Goal: Information Seeking & Learning: Learn about a topic

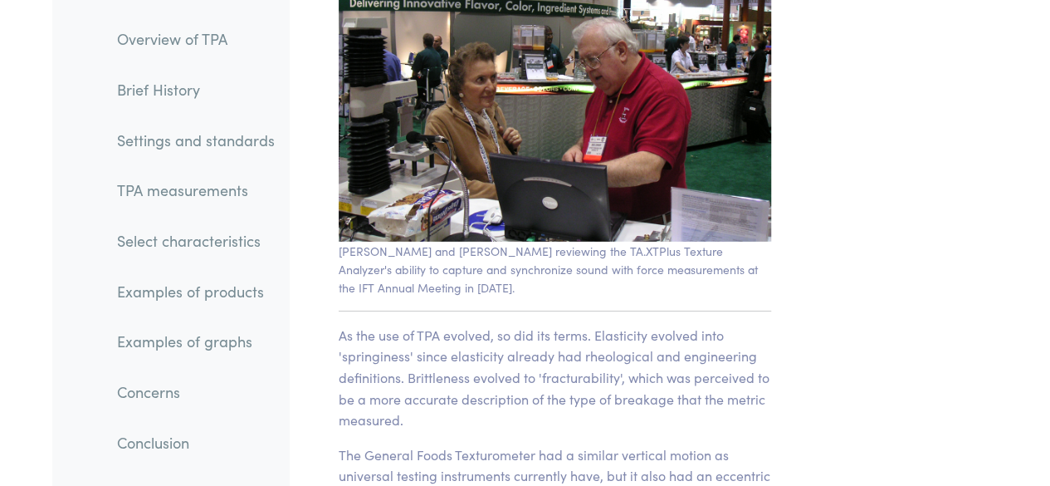
scroll to position [2491, 0]
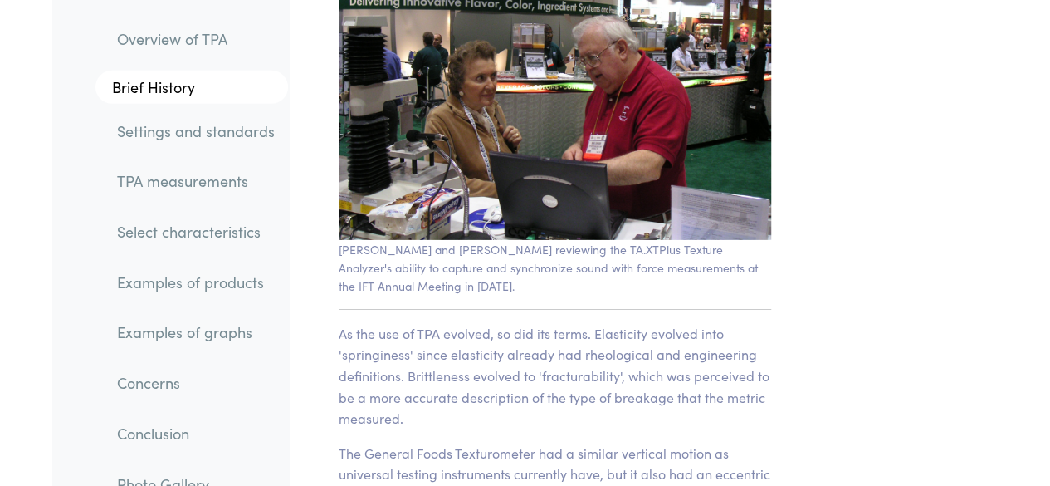
click at [198, 183] on link "TPA measurements" at bounding box center [196, 181] width 184 height 38
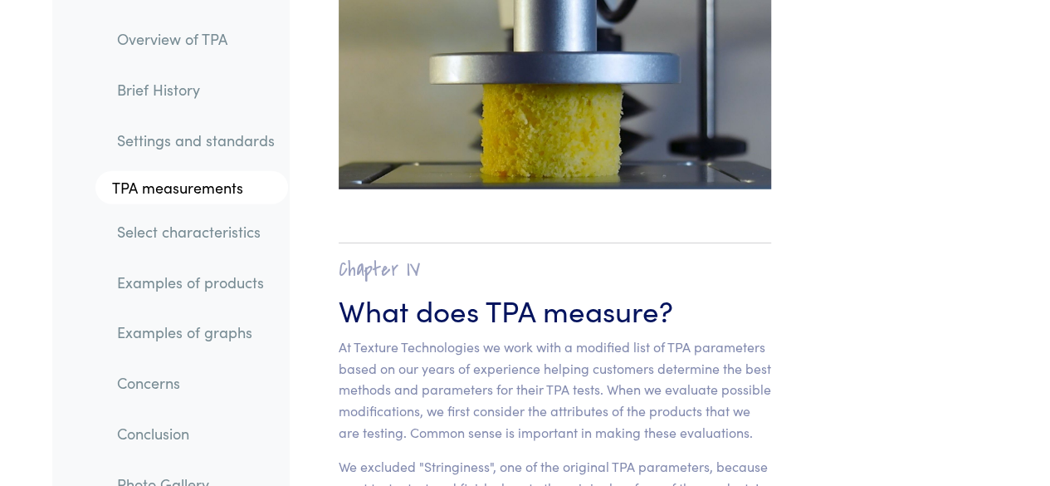
click at [224, 145] on link "Settings and standards" at bounding box center [196, 139] width 184 height 38
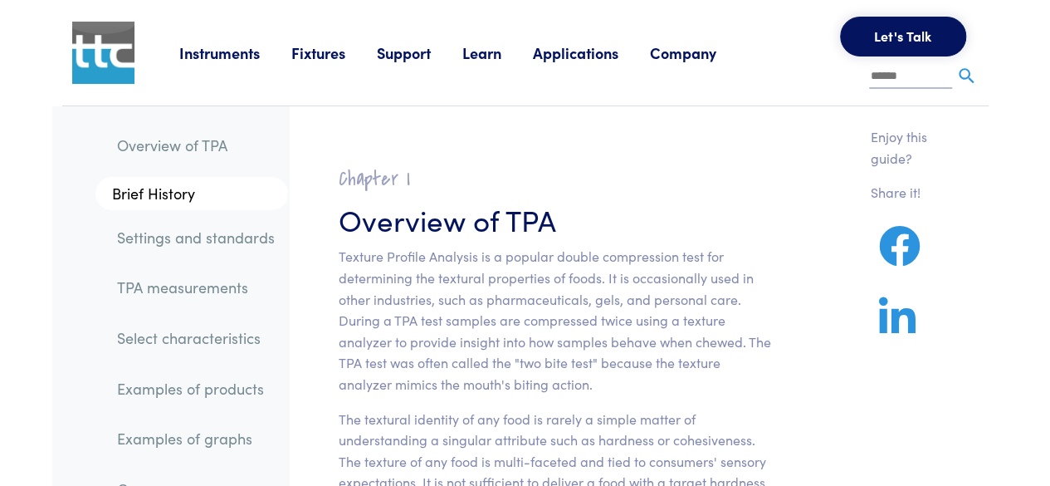
click at [186, 283] on link "TPA measurements" at bounding box center [196, 287] width 184 height 38
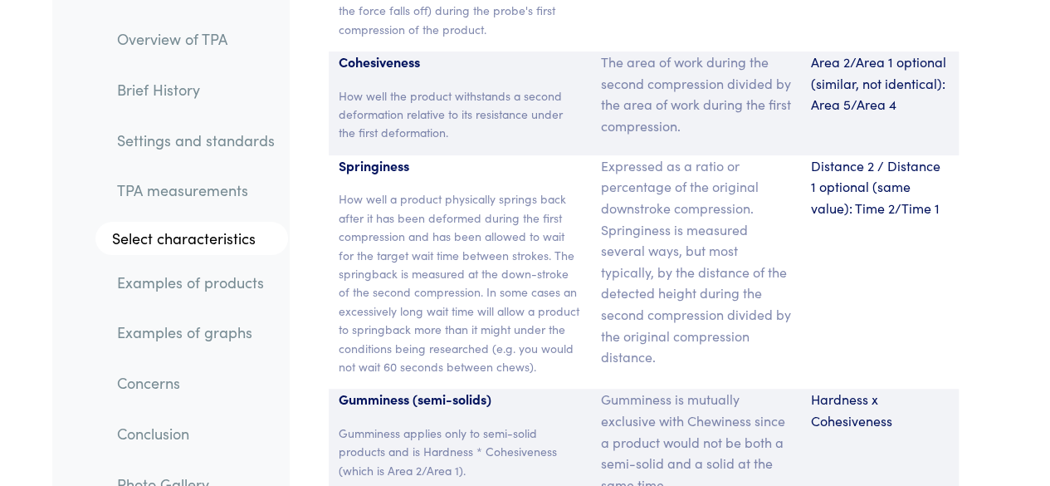
scroll to position [12484, 0]
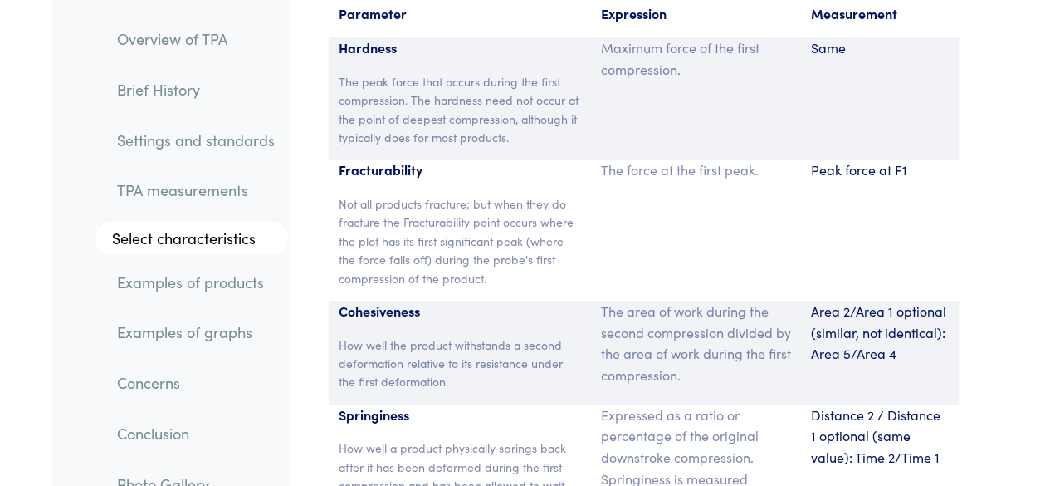
click at [196, 193] on link "TPA measurements" at bounding box center [196, 190] width 184 height 38
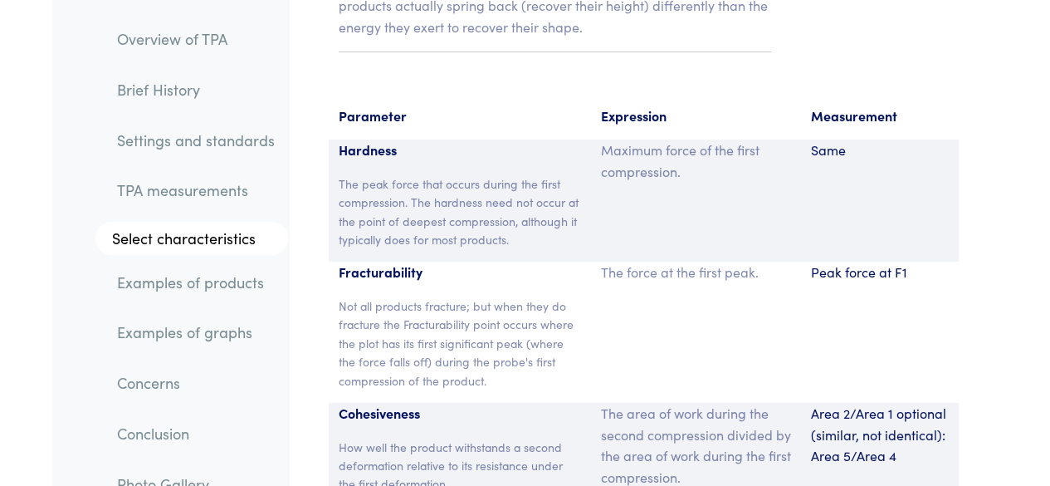
scroll to position [12567, 0]
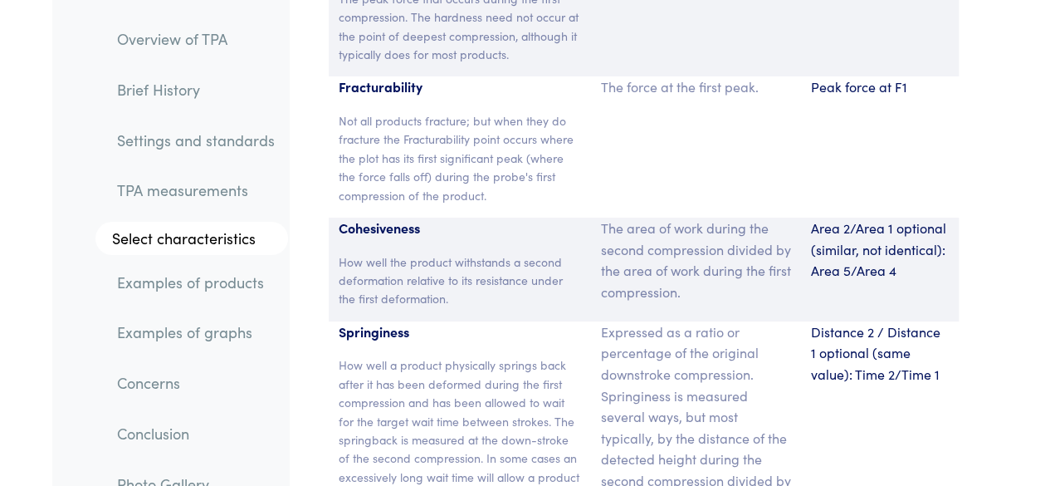
click at [196, 137] on link "Settings and standards" at bounding box center [196, 139] width 184 height 38
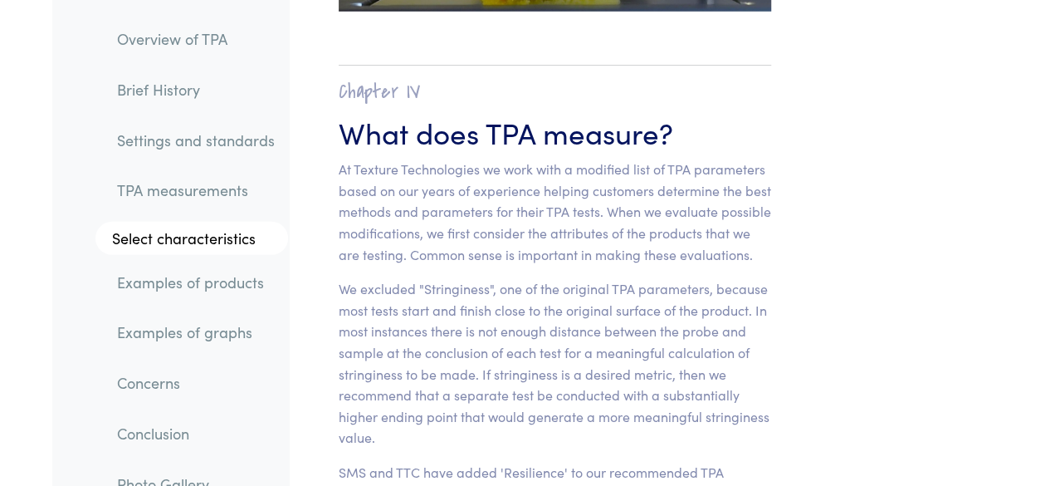
scroll to position [11829, 0]
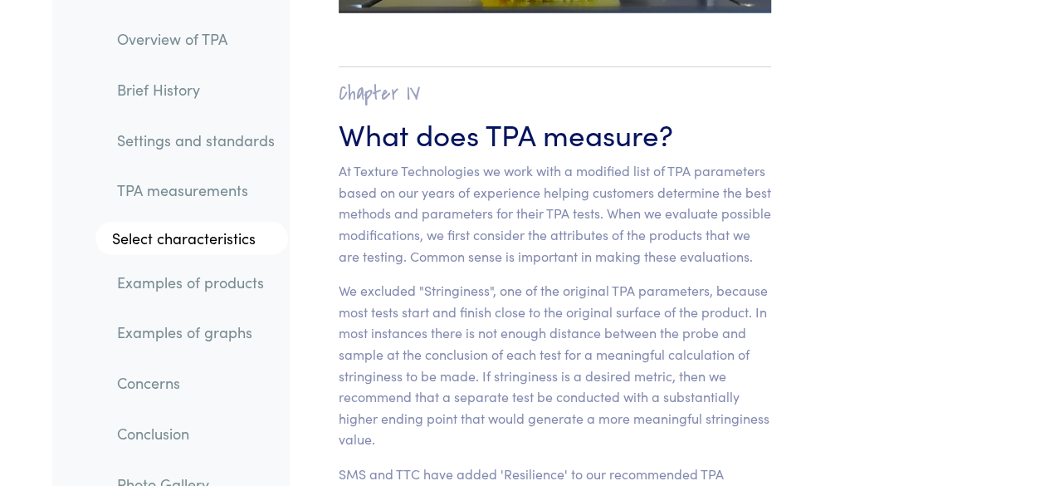
click at [226, 150] on link "Settings and standards" at bounding box center [196, 139] width 184 height 38
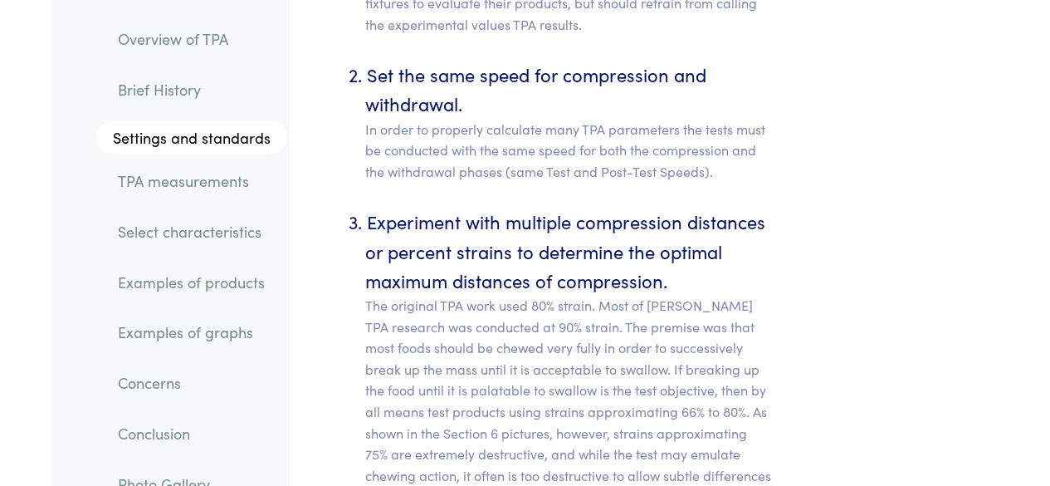
scroll to position [8425, 0]
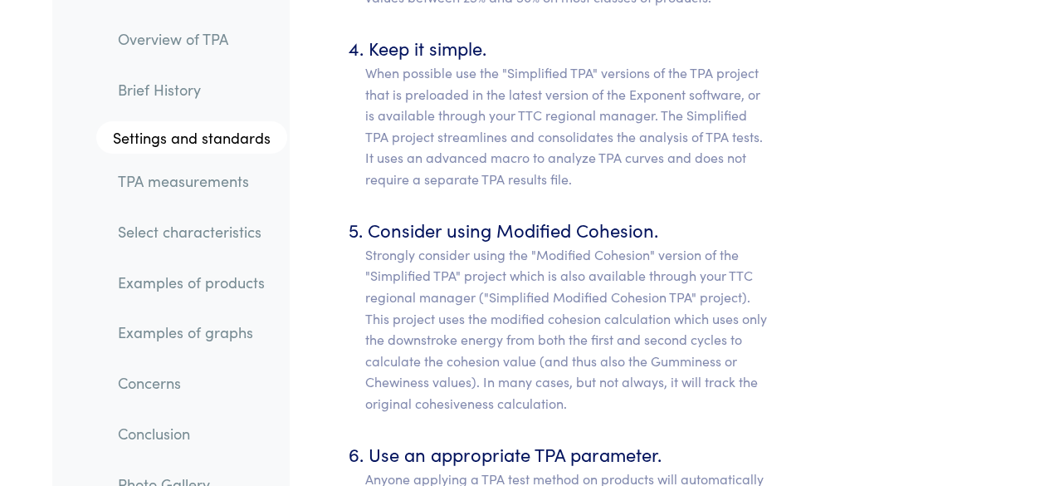
scroll to position [9016, 0]
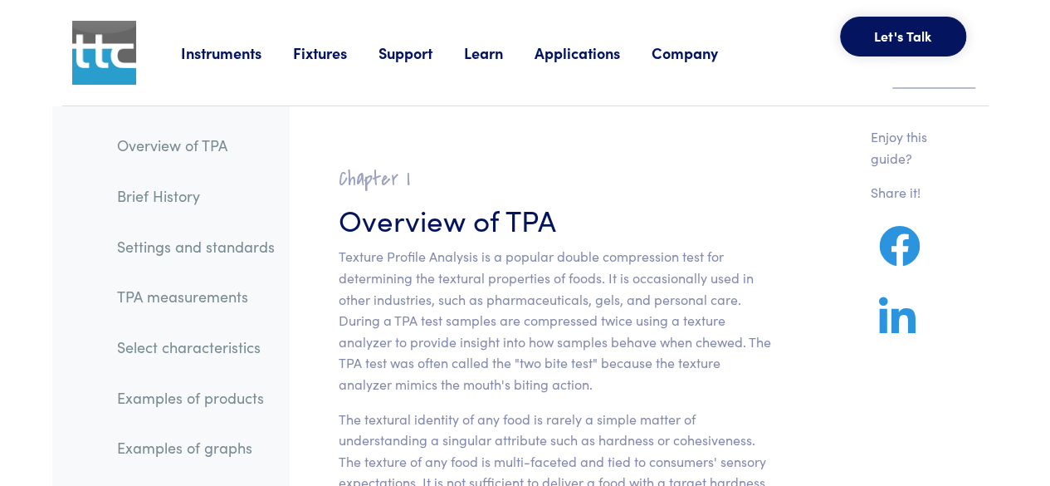
click at [105, 48] on img at bounding box center [104, 53] width 64 height 64
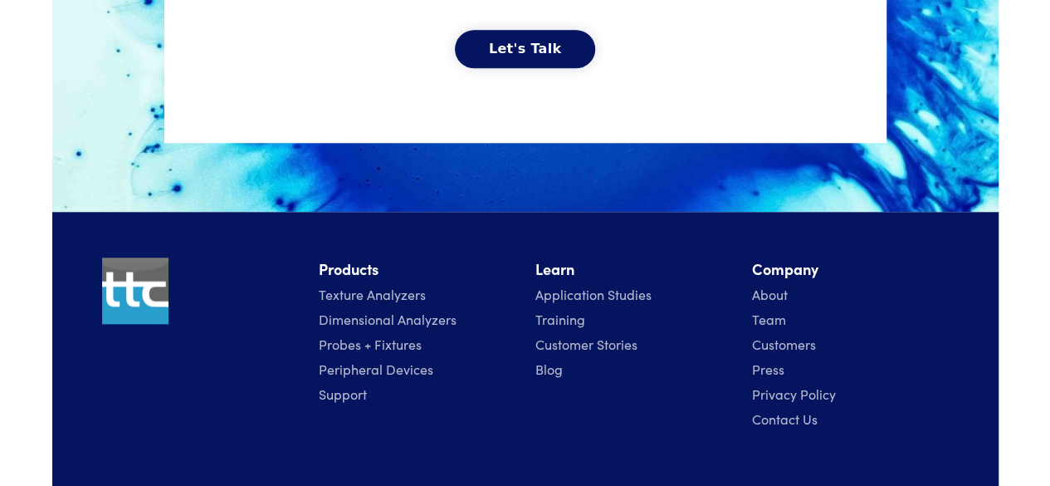
scroll to position [4007, 0]
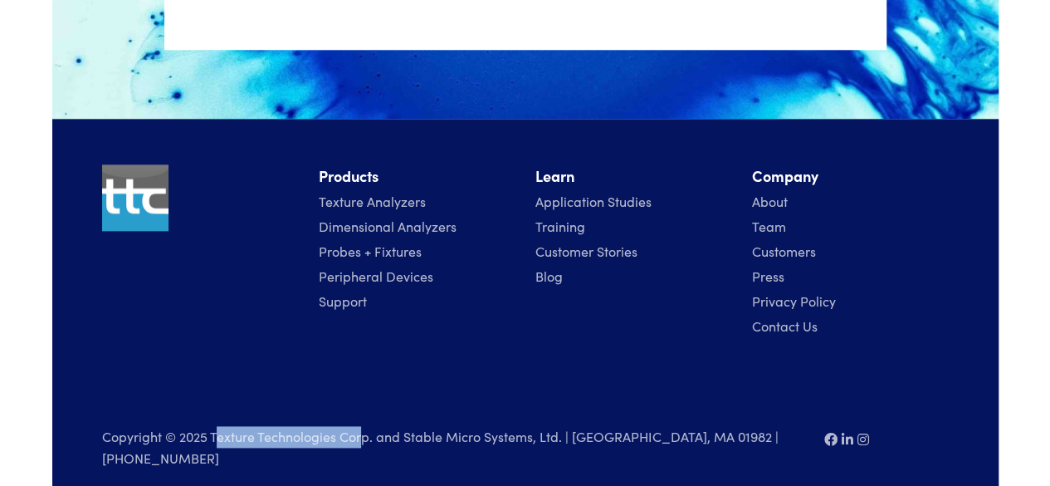
drag, startPoint x: 215, startPoint y: 442, endPoint x: 365, endPoint y: 435, distance: 150.4
click at [365, 435] on p "Copyright © 2025 Texture Technologies Corp. and Stable Micro Systems, Ltd. | [G…" at bounding box center [453, 447] width 702 height 43
click at [345, 439] on p "Copyright © 2025 Texture Technologies Corp. and Stable Micro Systems, Ltd. | Ha…" at bounding box center [453, 447] width 702 height 43
click at [240, 433] on p "Copyright © 2025 Texture Technologies Corp. and Stable Micro Systems, Ltd. | Ha…" at bounding box center [453, 447] width 702 height 43
drag, startPoint x: 209, startPoint y: 438, endPoint x: 368, endPoint y: 437, distance: 158.6
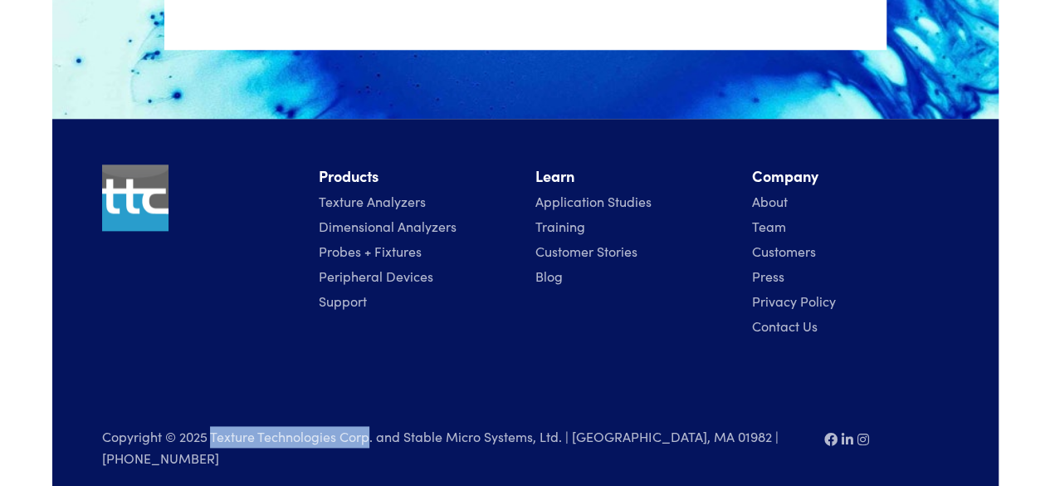
click at [368, 437] on p "Copyright © 2025 Texture Technologies Corp. and Stable Micro Systems, Ltd. | Ha…" at bounding box center [453, 447] width 702 height 43
copy p "Texture Technologies Corp"
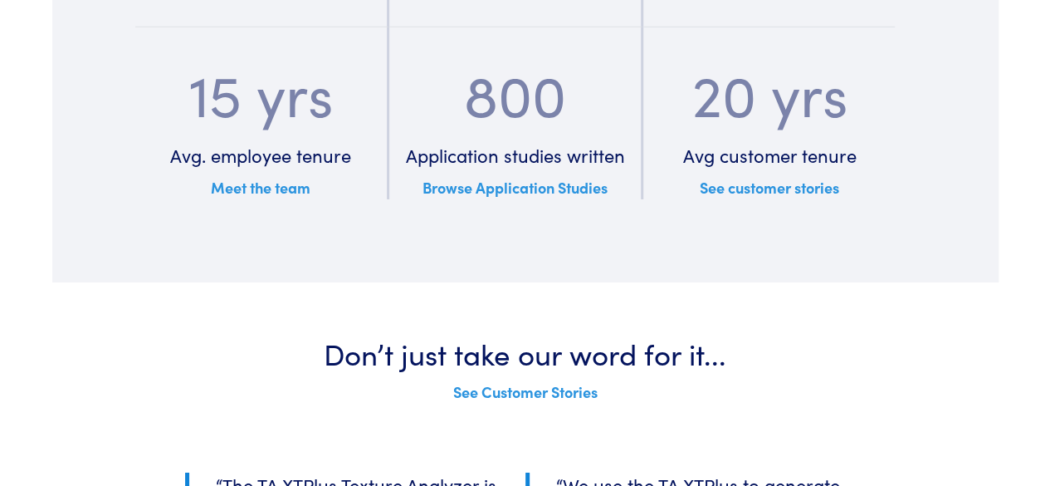
scroll to position [2512, 0]
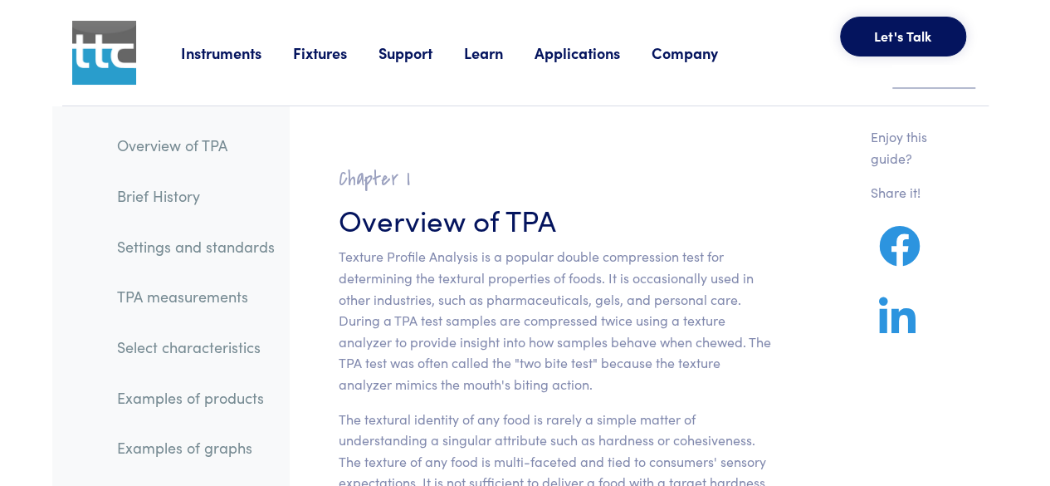
click at [688, 47] on link "Company" at bounding box center [701, 52] width 98 height 21
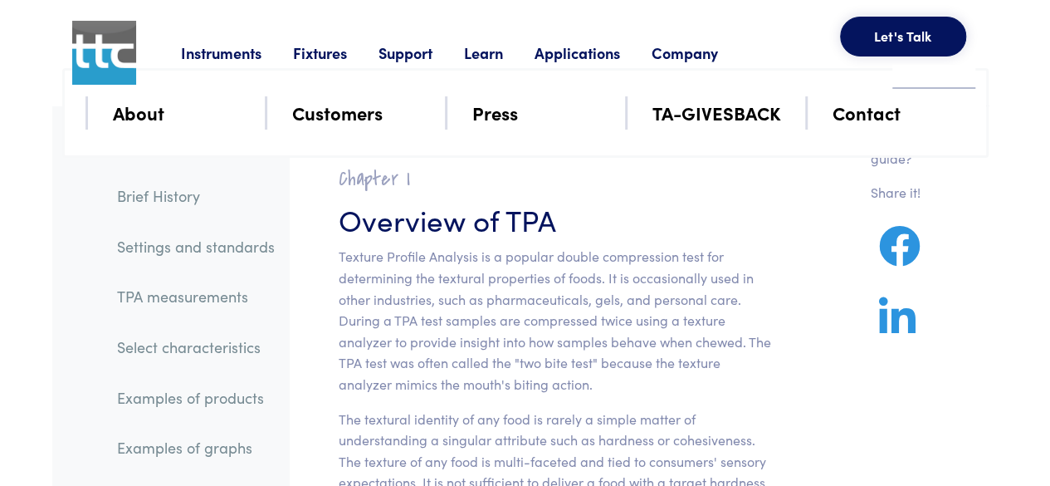
click at [205, 115] on li "About" at bounding box center [179, 112] width 133 height 33
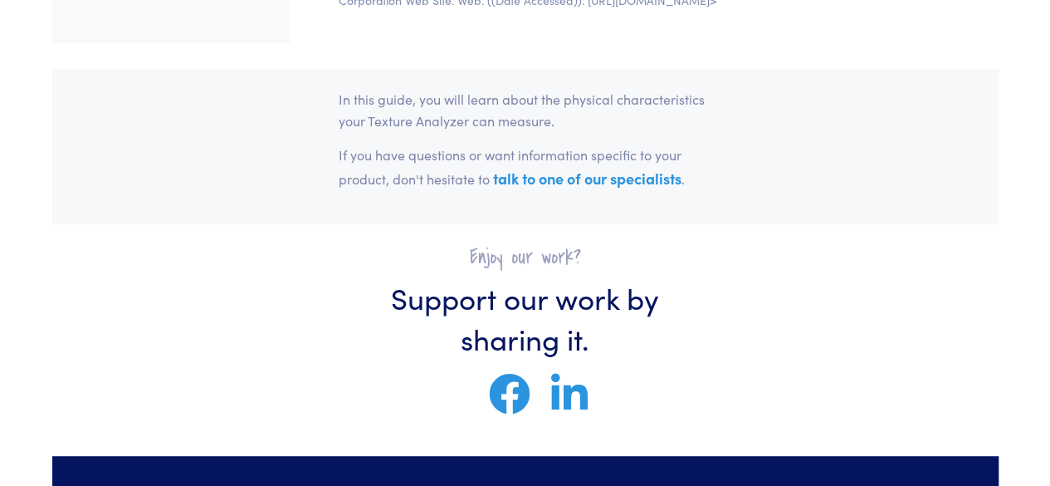
scroll to position [37506, 0]
